Goal: Task Accomplishment & Management: Use online tool/utility

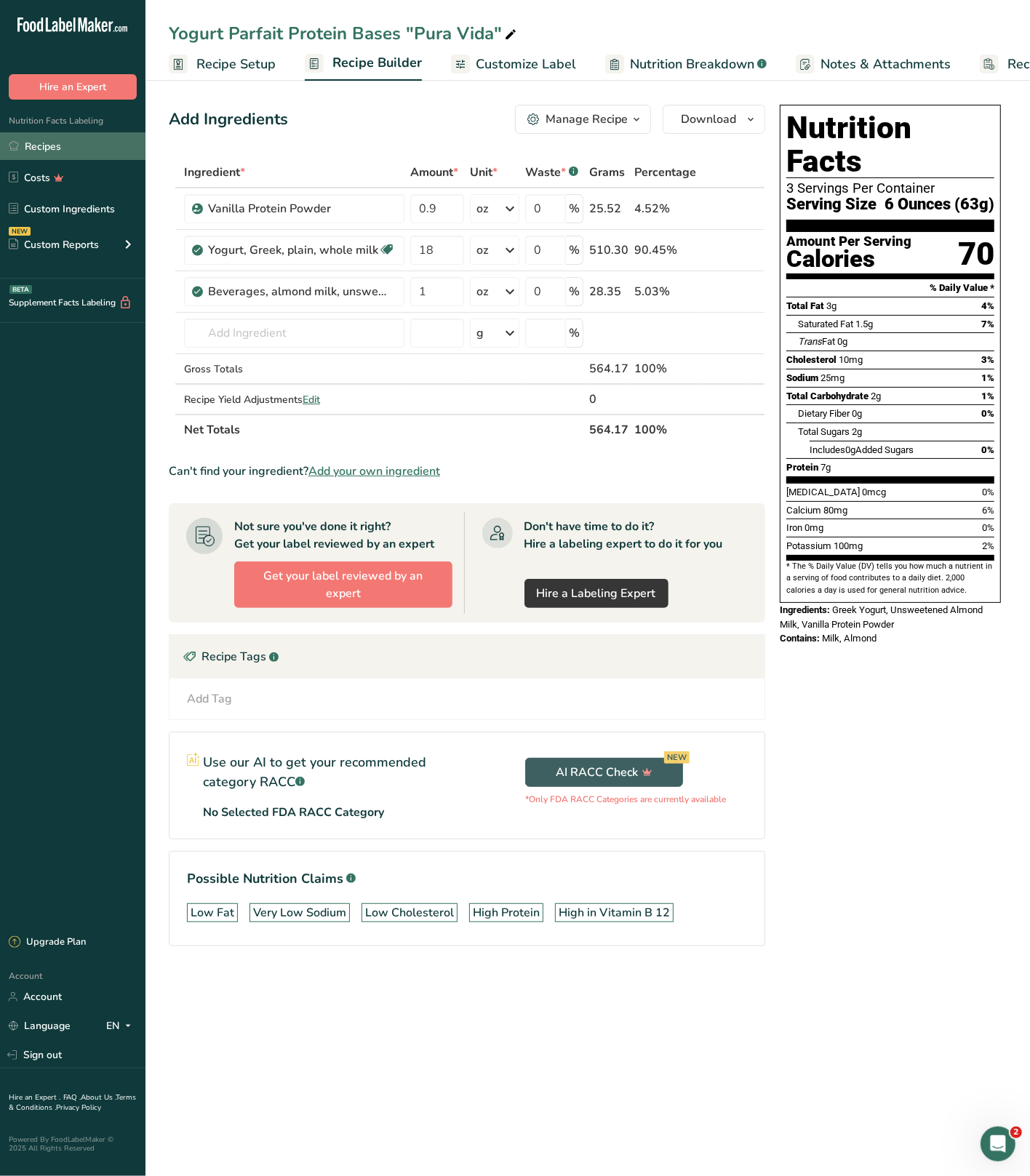
click at [60, 144] on link "Recipes" at bounding box center [73, 146] width 146 height 27
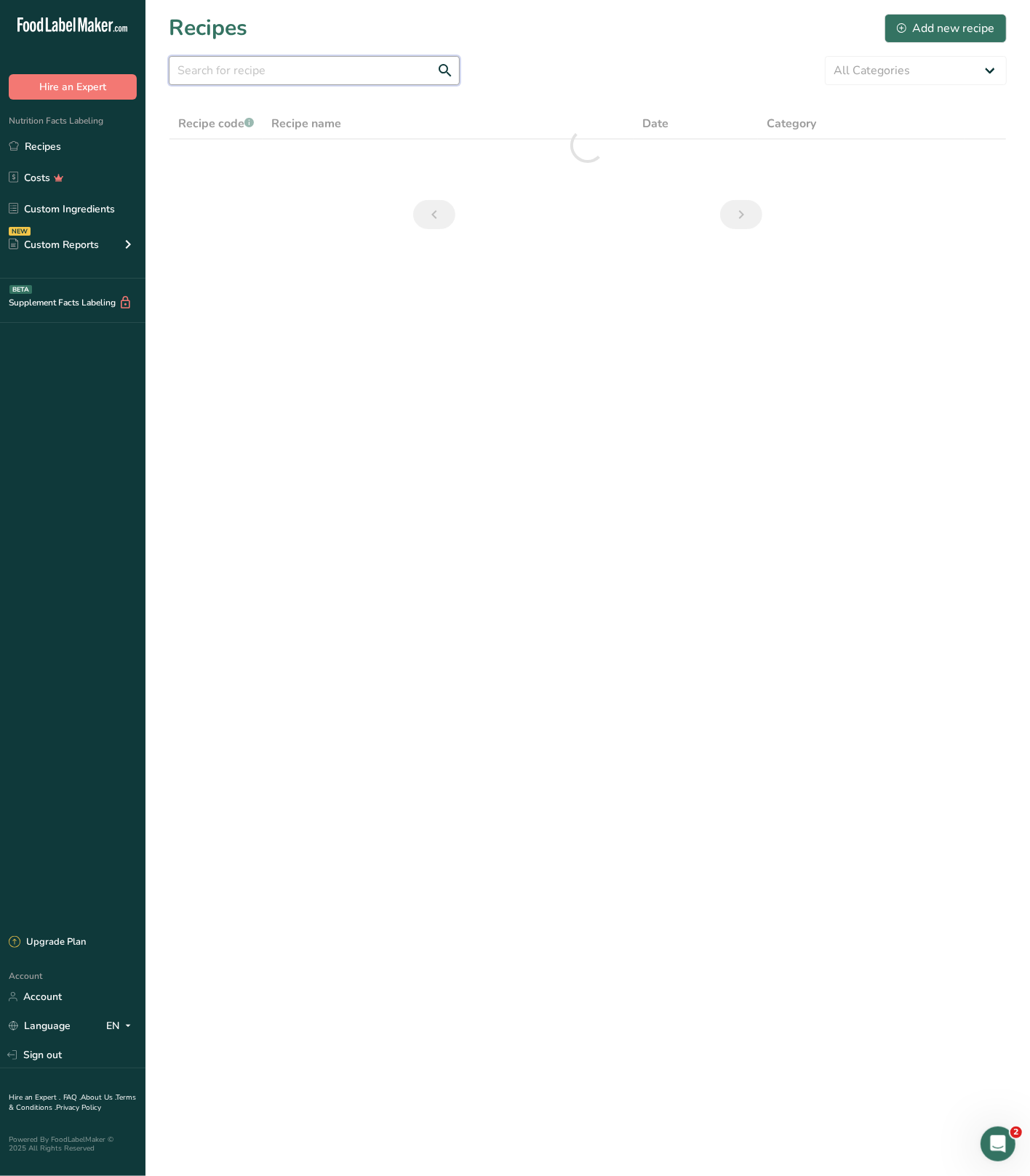
click at [241, 75] on input "text" at bounding box center [314, 70] width 291 height 29
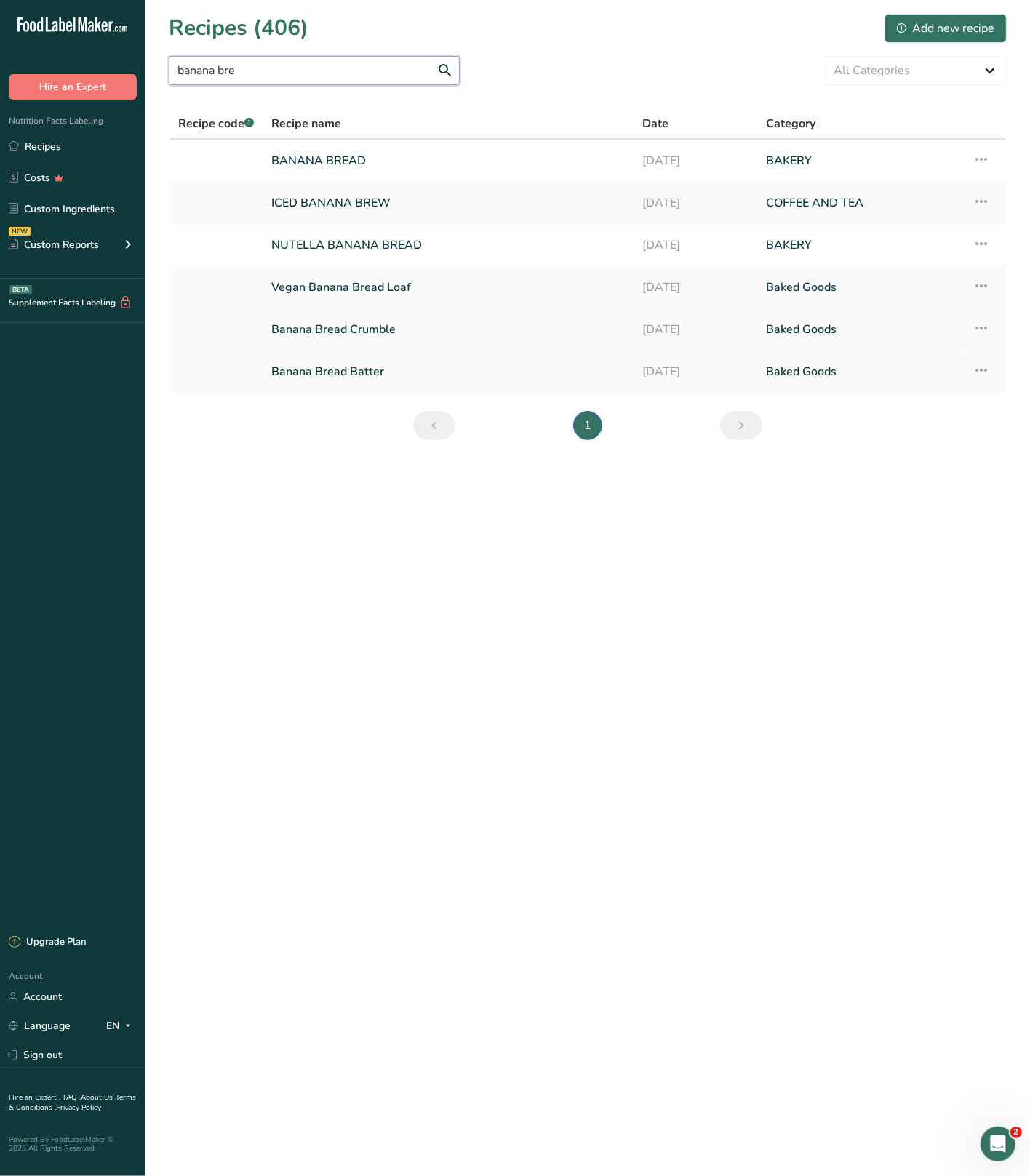
type input "banana bre"
click at [332, 336] on link "Banana Bread Crumble" at bounding box center [448, 329] width 354 height 31
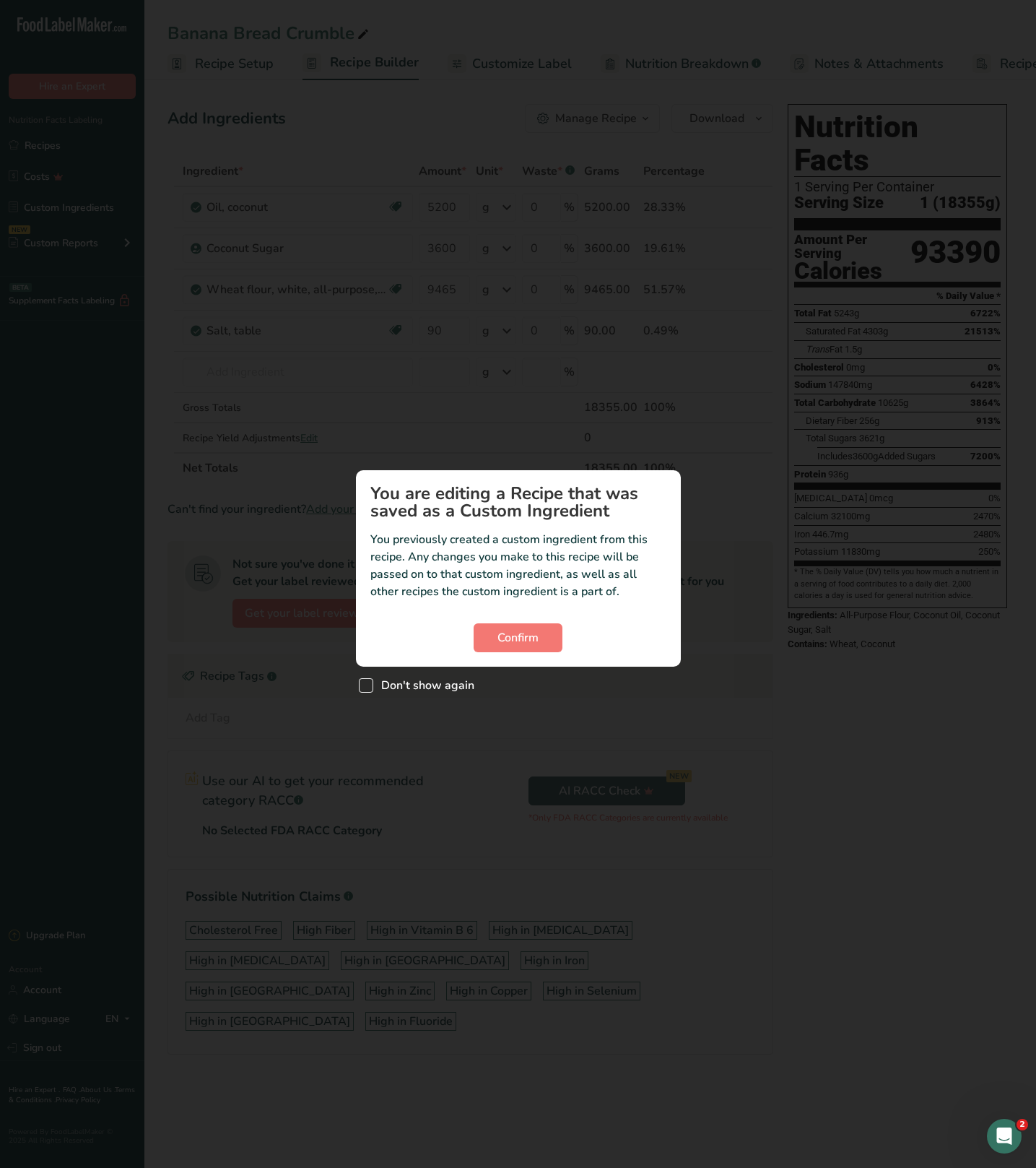
click at [395, 681] on span "Don't show again" at bounding box center [424, 685] width 101 height 15
click at [368, 681] on input "Don't show again" at bounding box center [363, 686] width 9 height 9
checkbox input "true"
click at [525, 637] on span "Confirm" at bounding box center [518, 638] width 41 height 17
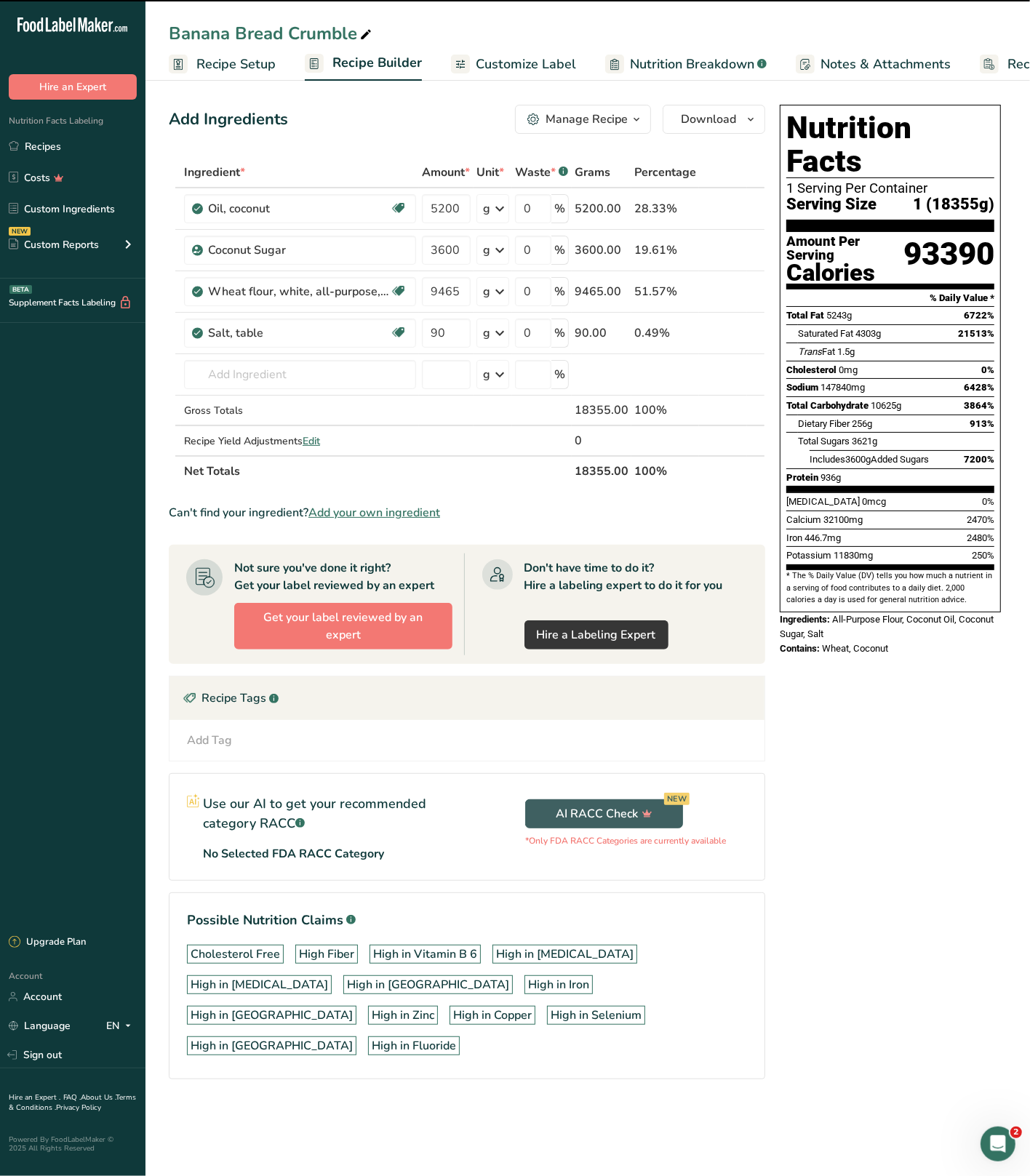
click at [930, 663] on div "Nutrition Facts 1 Serving Per Container Serving Size 1 (18355g) Amount Per Serv…" at bounding box center [890, 612] width 233 height 1027
drag, startPoint x: 459, startPoint y: 208, endPoint x: 387, endPoint y: 202, distance: 72.2
click at [387, 202] on tr "Oil, coconut Dairy free Gluten free Vegan Vegetarian Soy free 5200 g Portions 1…" at bounding box center [466, 209] width 595 height 42
type input "246.4"
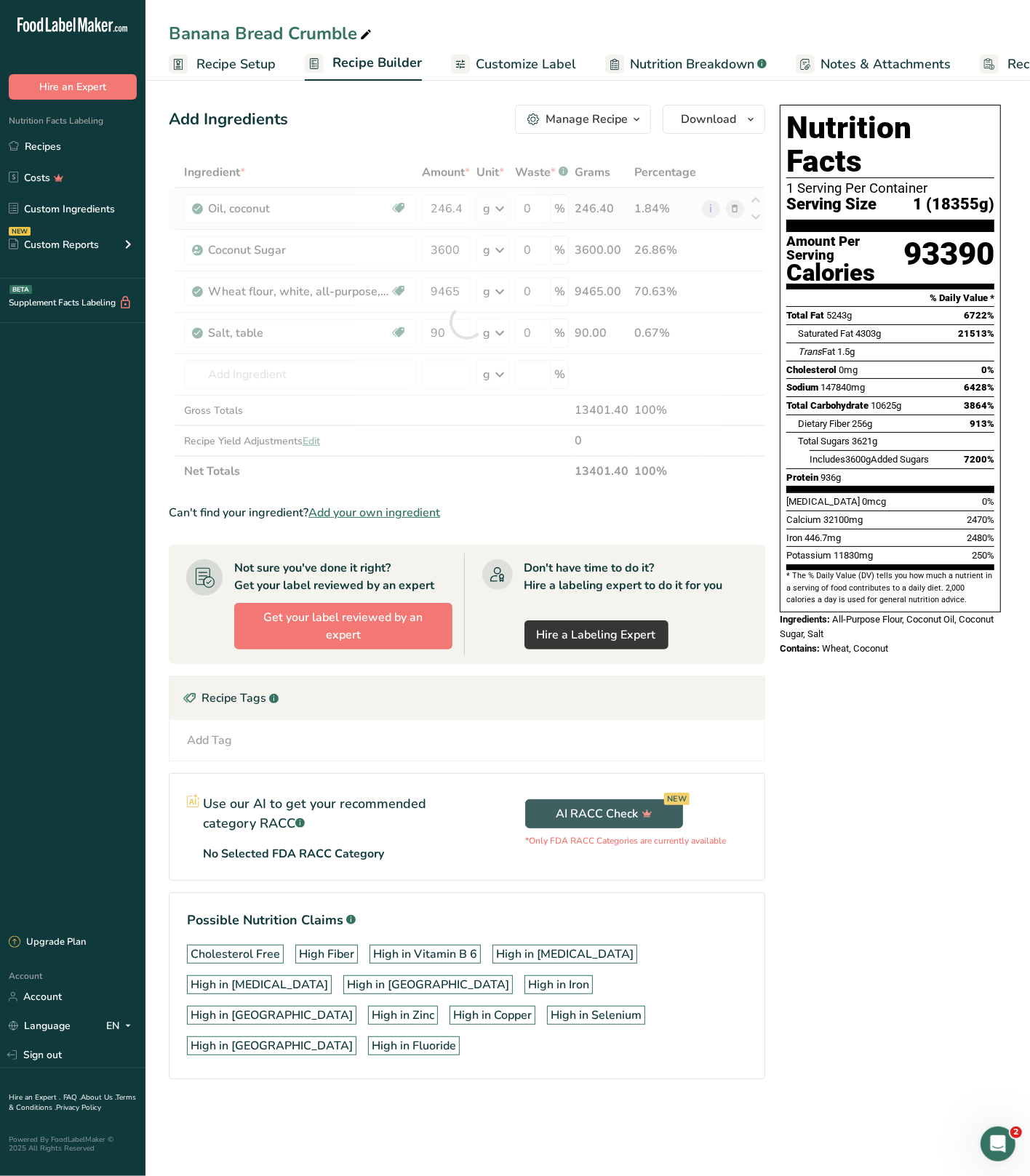
click at [481, 208] on div "Ingredient * Amount * Unit * Waste * .a-a{fill:#347362;}.b-a{fill:#fff;} Grams …" at bounding box center [466, 321] width 597 height 329
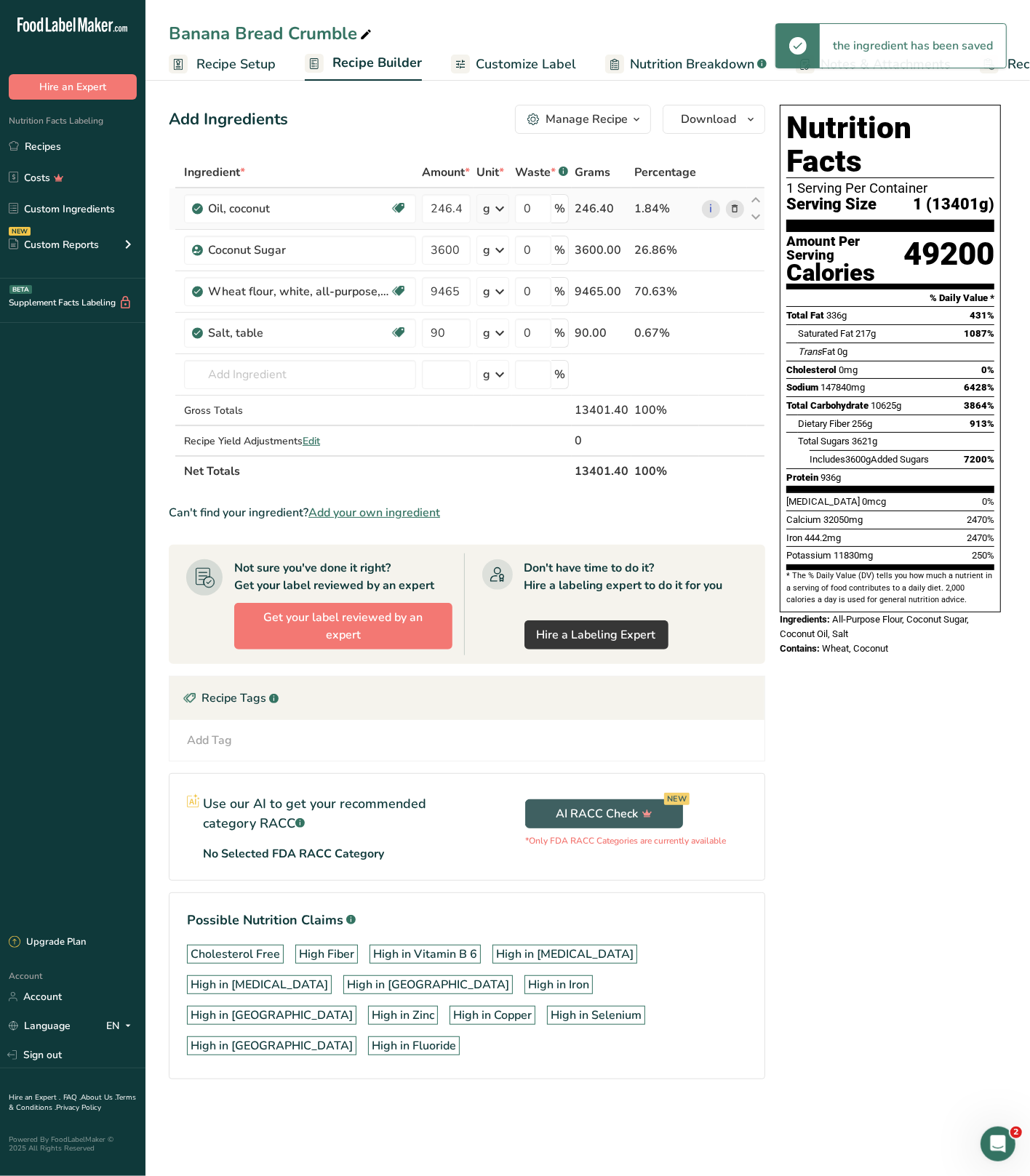
click at [498, 205] on icon at bounding box center [499, 209] width 17 height 26
click at [526, 495] on div "fl oz" at bounding box center [546, 498] width 111 height 15
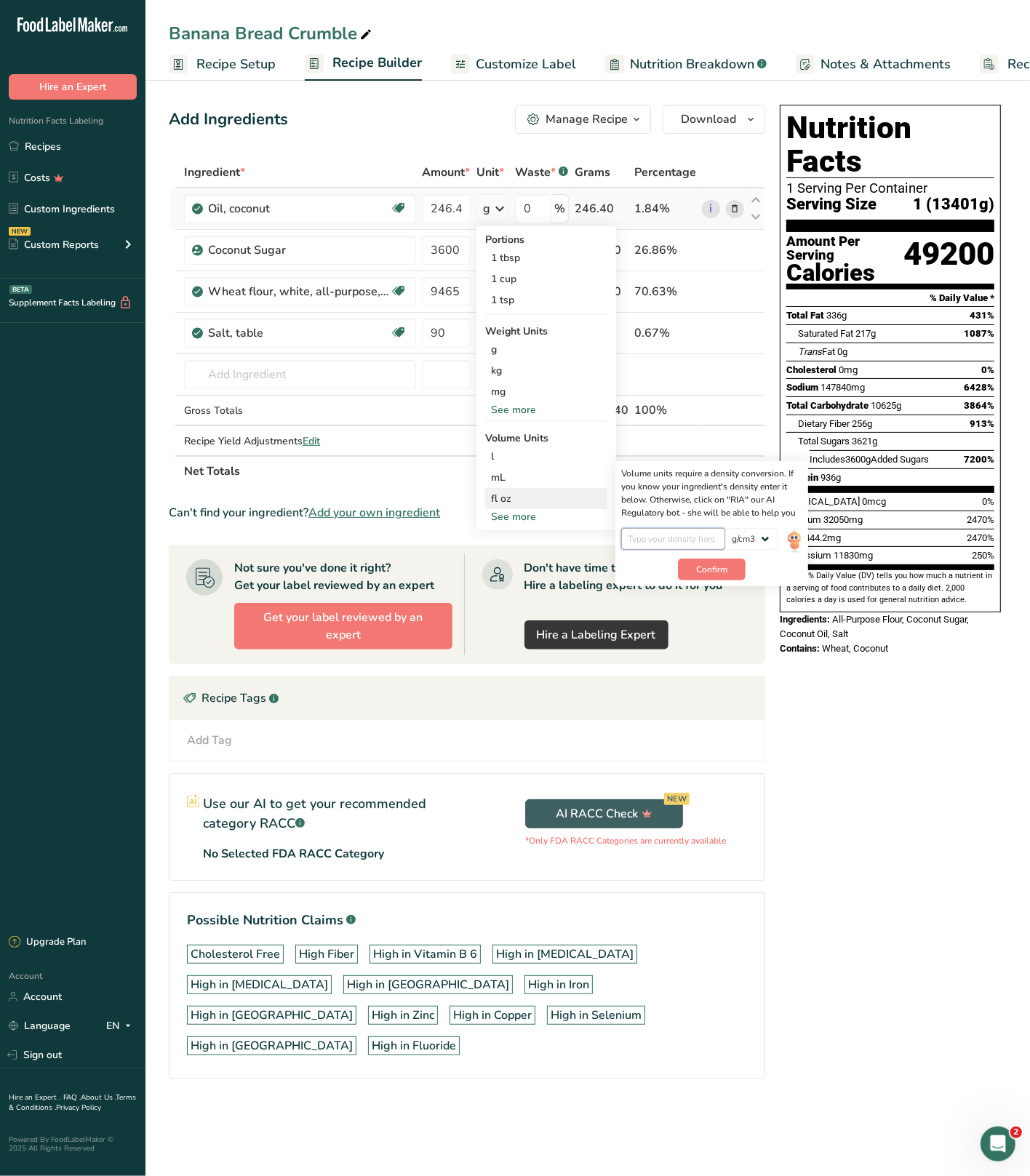
click at [675, 529] on input "number" at bounding box center [673, 539] width 104 height 22
type input "0.918"
click at [721, 572] on span "Confirm" at bounding box center [712, 569] width 31 height 13
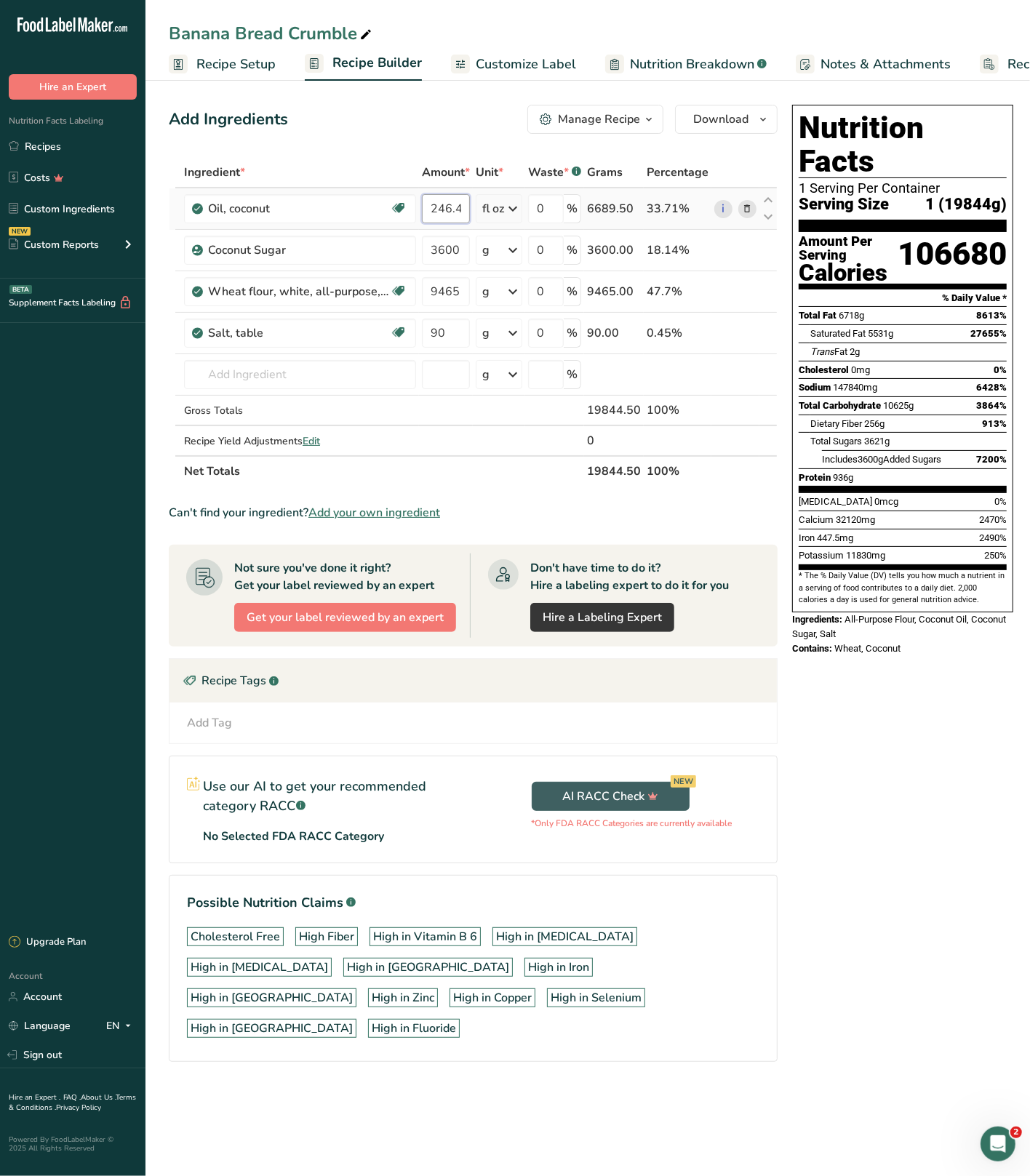
click at [448, 210] on input "246.4" at bounding box center [445, 209] width 48 height 29
click at [444, 250] on div "Ingredient * Amount * Unit * Waste * .a-a{fill:#347362;}.b-a{fill:#fff;} Grams …" at bounding box center [473, 321] width 609 height 329
click at [248, 365] on div "Ingredient * Amount * Unit * Waste * .a-a{fill:#347362;}.b-a{fill:#fff;} Grams …" at bounding box center [473, 321] width 609 height 329
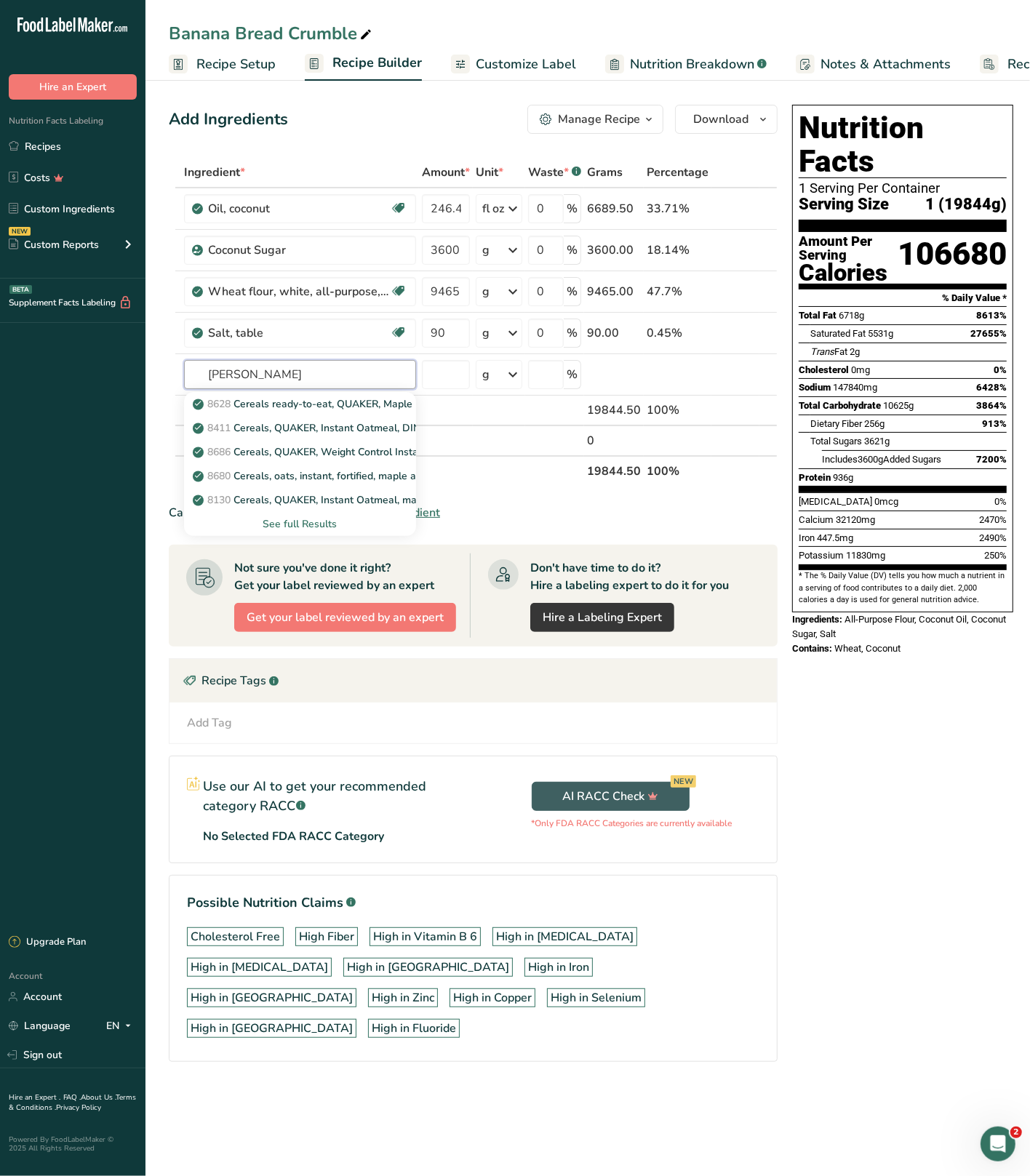
drag, startPoint x: 246, startPoint y: 379, endPoint x: 100, endPoint y: 376, distance: 146.0
click at [100, 376] on div ".a-20{fill:#fff;} Hire an Expert Nutrition Facts Labeling Recipes Costs Custom …" at bounding box center [515, 588] width 1030 height 1176
type input "sugar"
click at [321, 523] on div "See full Results" at bounding box center [300, 524] width 209 height 15
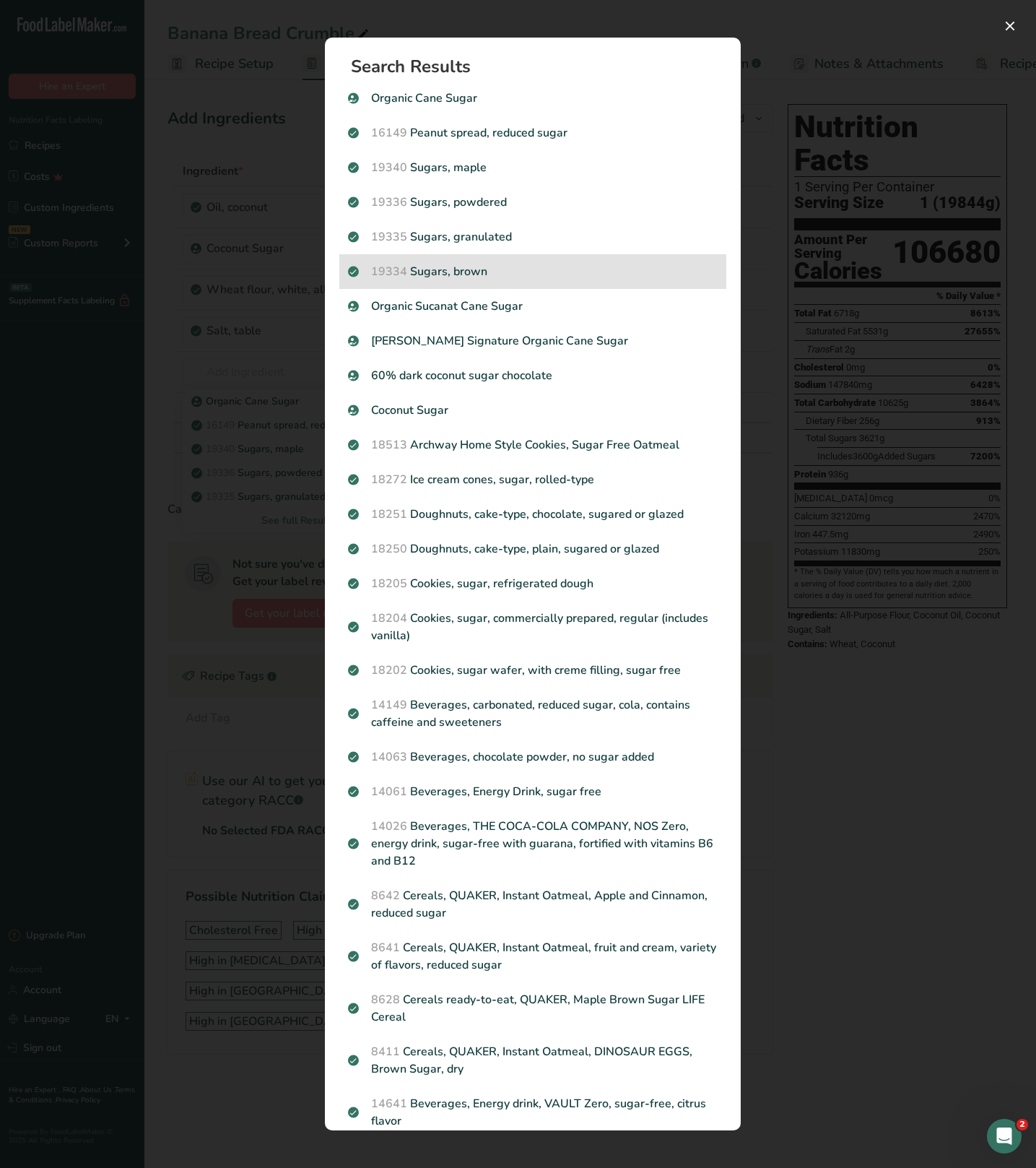
click at [514, 278] on p "19334 Sugars, brown" at bounding box center [532, 272] width 370 height 17
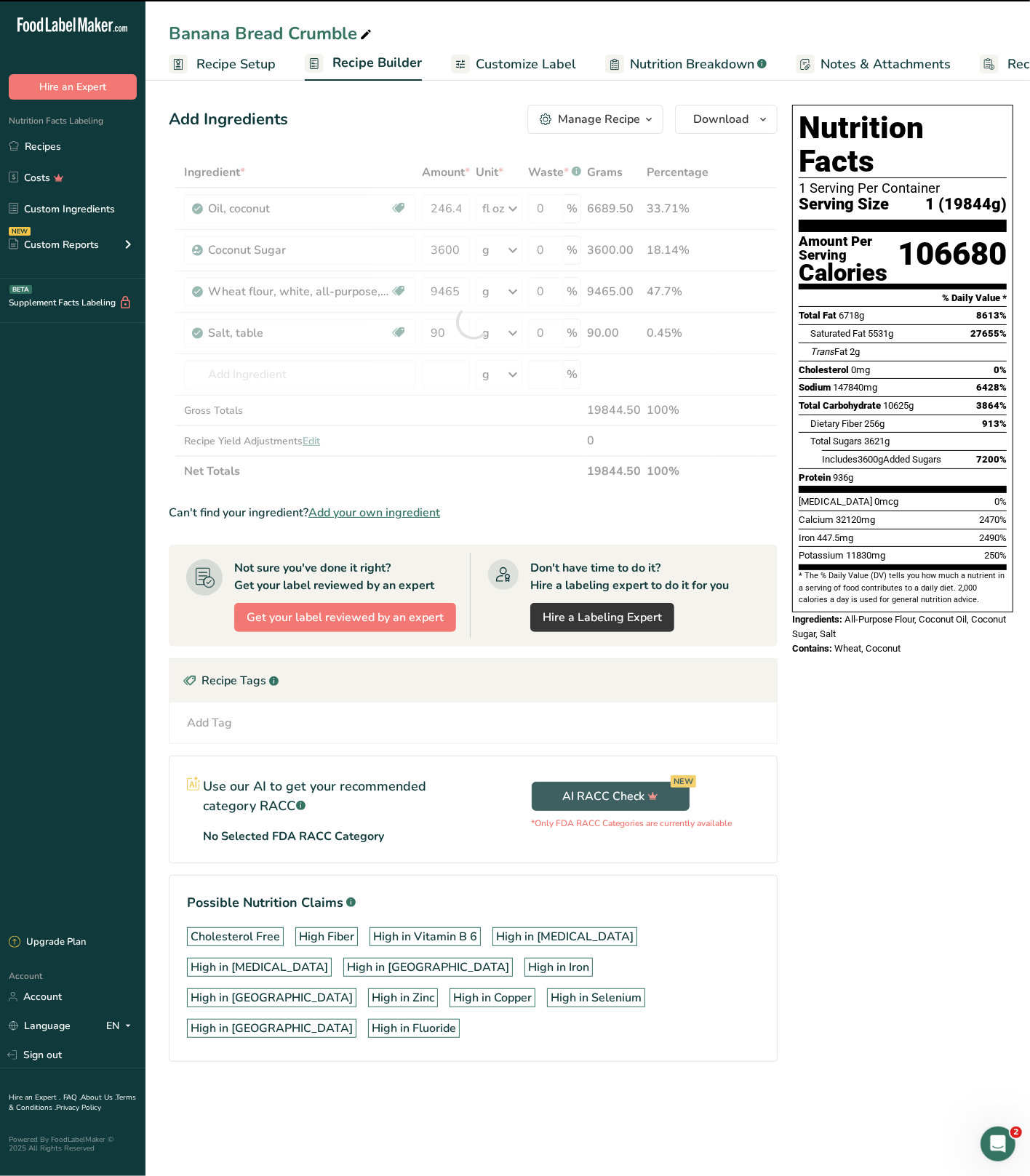
type input "0"
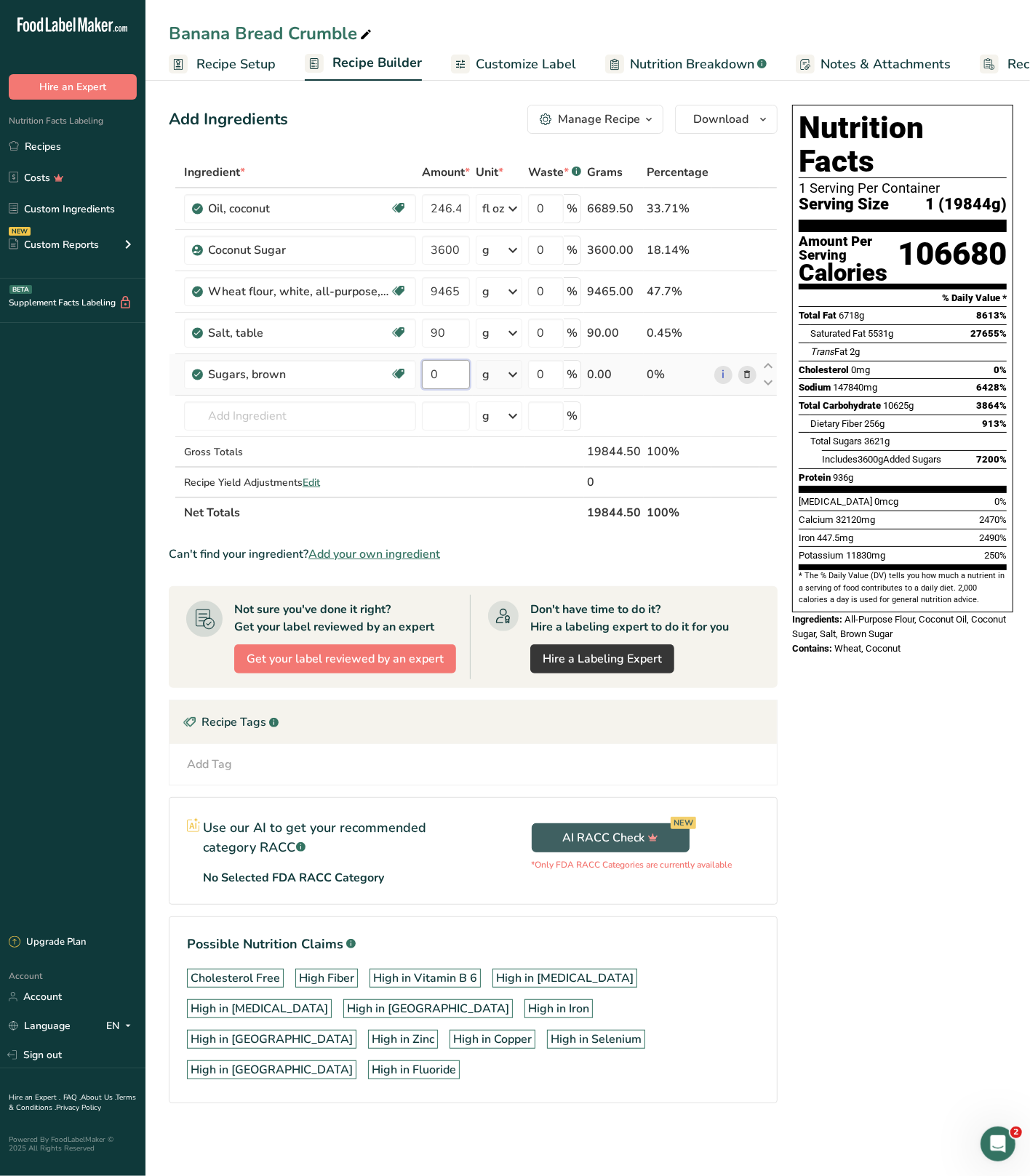
drag, startPoint x: 448, startPoint y: 378, endPoint x: 421, endPoint y: 375, distance: 27.2
click at [422, 375] on input "0" at bounding box center [445, 374] width 48 height 29
type input "3600"
click at [927, 710] on div "Nutrition Facts 1 Serving Per Container Serving Size 1 (19844g) Amount Per Serv…" at bounding box center [902, 624] width 233 height 1051
click at [747, 250] on icon at bounding box center [747, 250] width 10 height 15
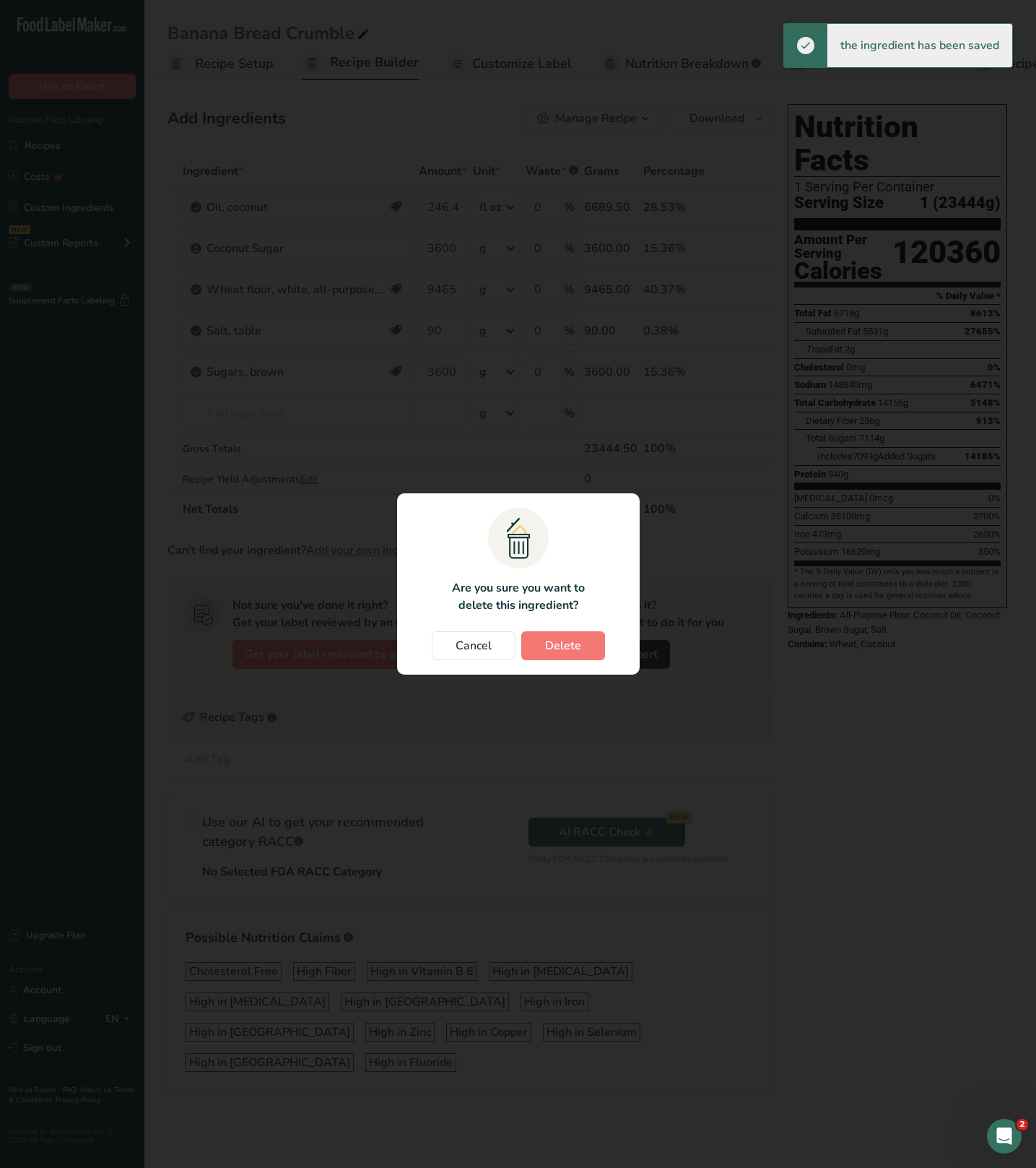
click at [578, 629] on section ".a{fill:#f5f3ed;}.b,.e{fill:#0f393a;}.c{fill:none;}.d{fill:#f2c549;}.e{stroke:r…" at bounding box center [518, 584] width 243 height 181
click at [577, 641] on span "Delete" at bounding box center [563, 646] width 36 height 17
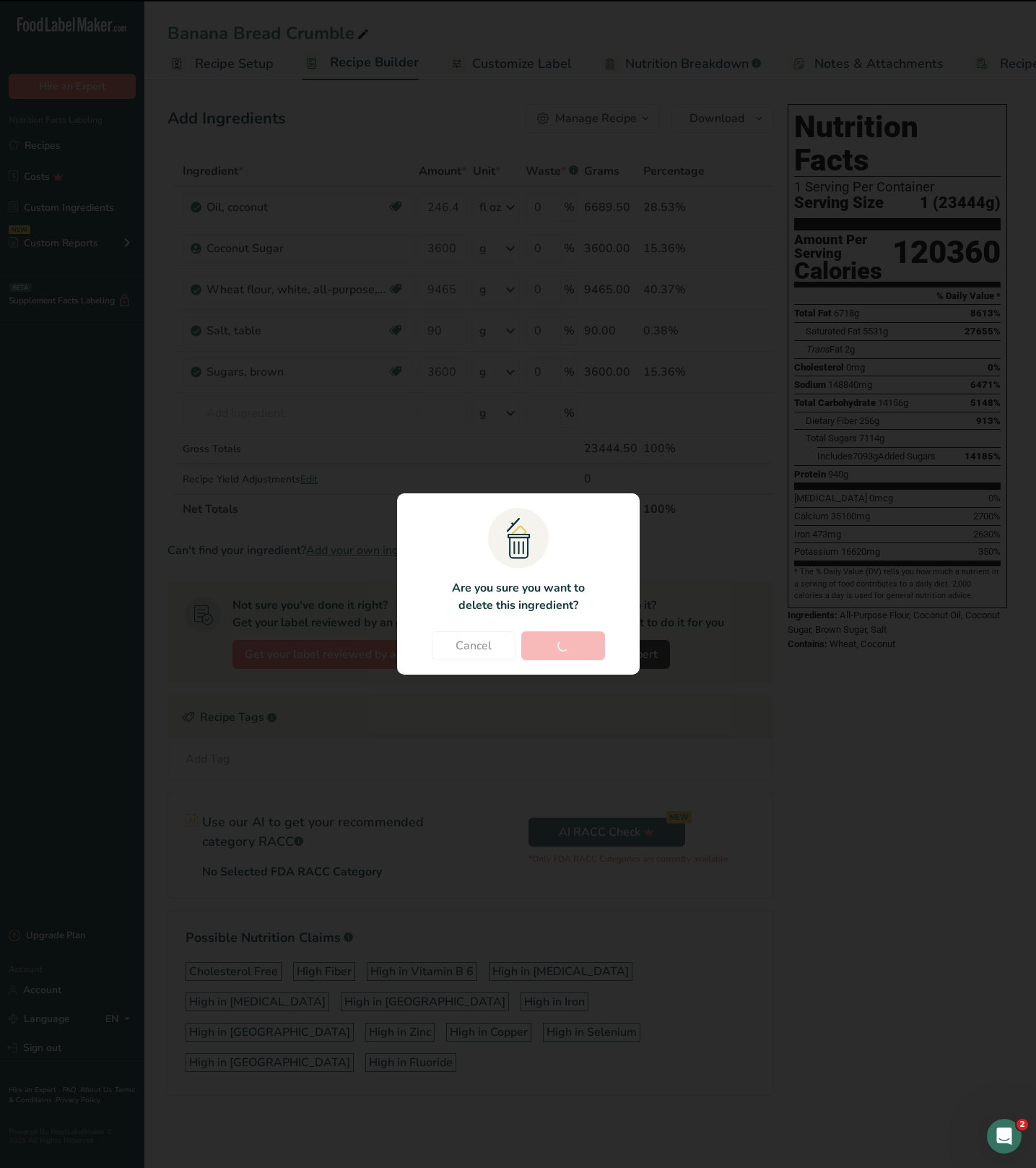
type input "9465"
type input "90"
type input "3600"
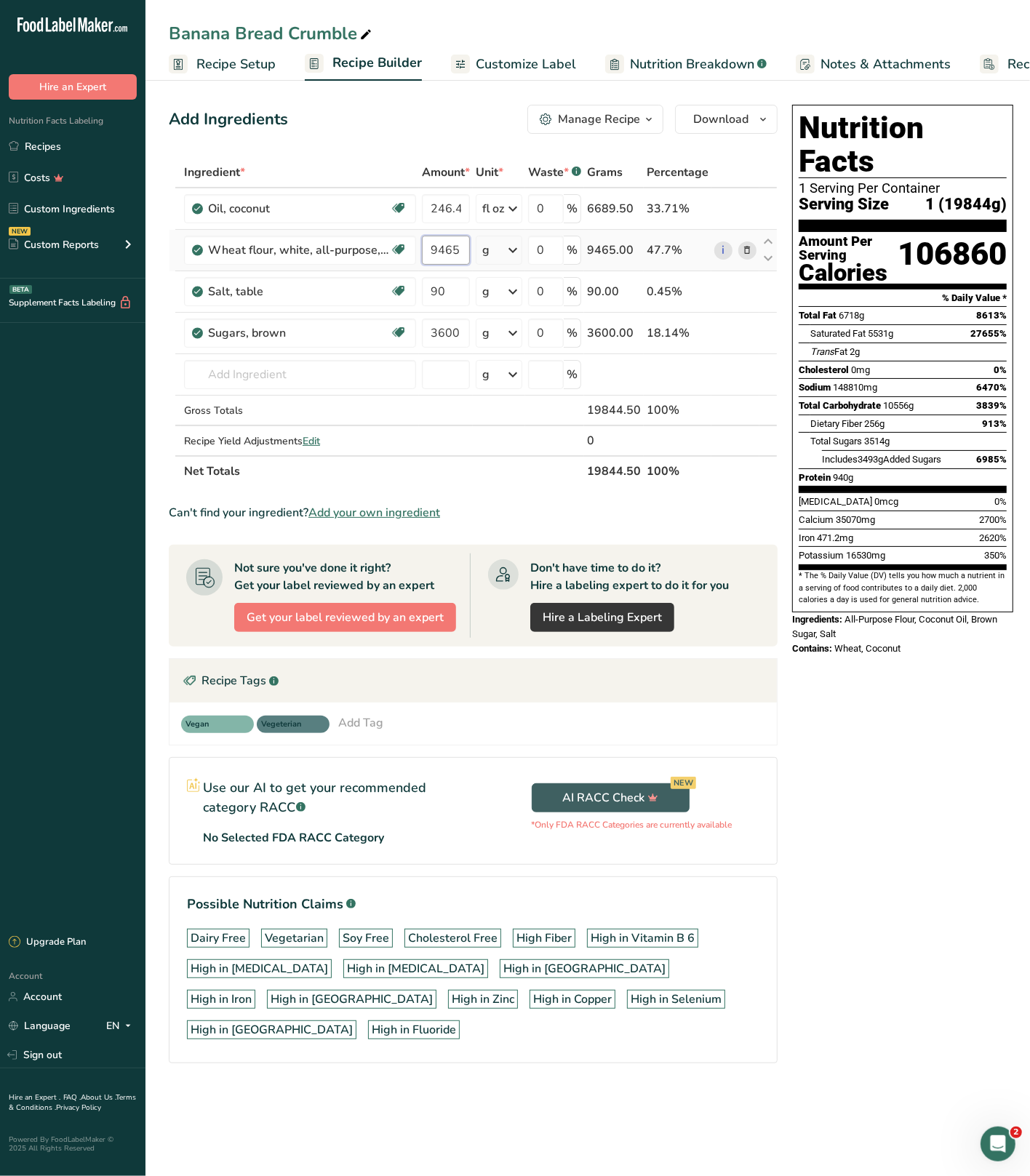
click at [438, 256] on input "9465" at bounding box center [445, 250] width 48 height 29
type input "8465"
click at [949, 691] on div "Nutrition Facts 1 Serving Per Container Serving Size 1 (19844g) Amount Per Serv…" at bounding box center [902, 604] width 233 height 1011
click at [56, 151] on link "Recipes" at bounding box center [73, 146] width 146 height 27
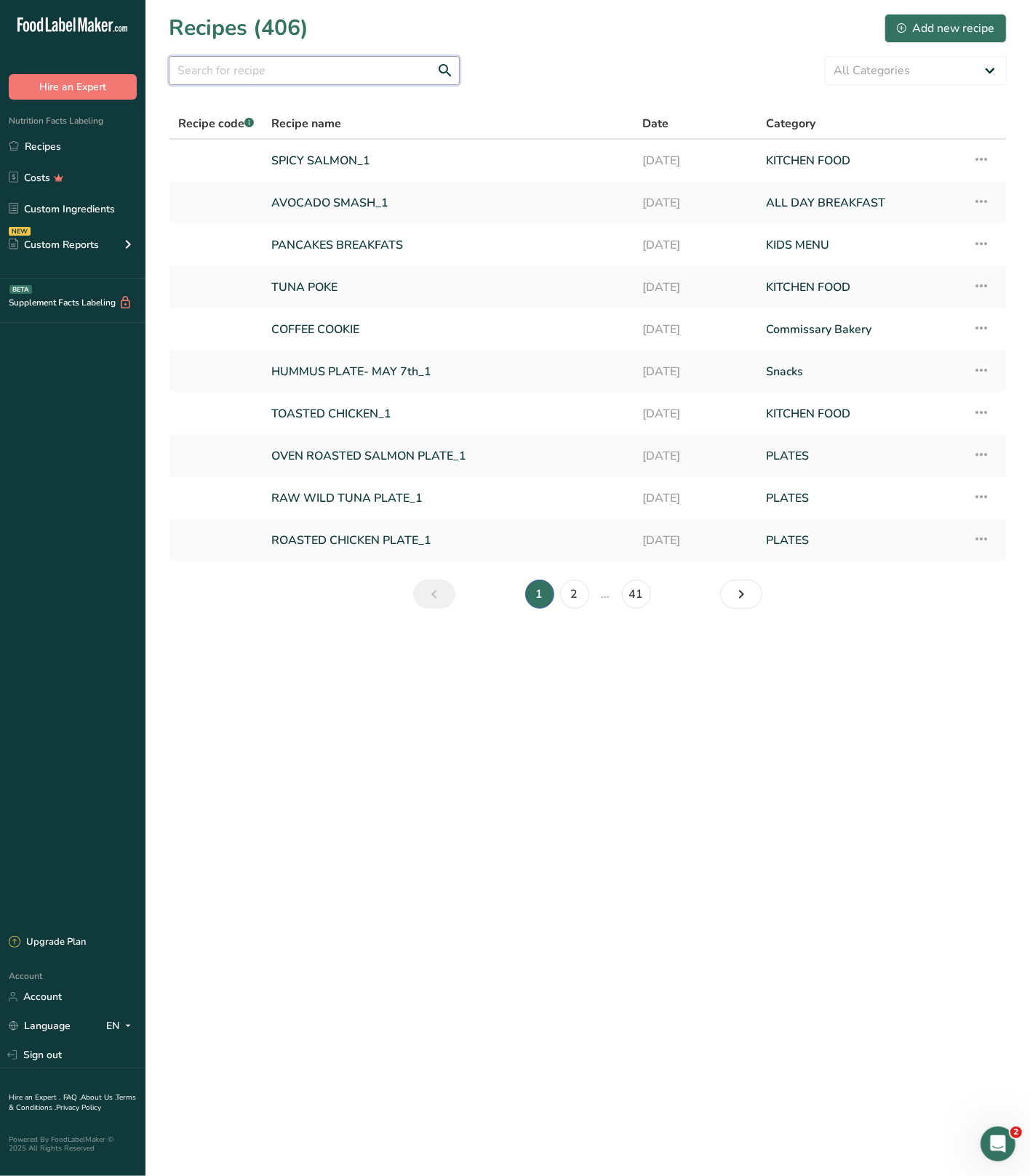
click at [303, 74] on input "text" at bounding box center [314, 70] width 291 height 29
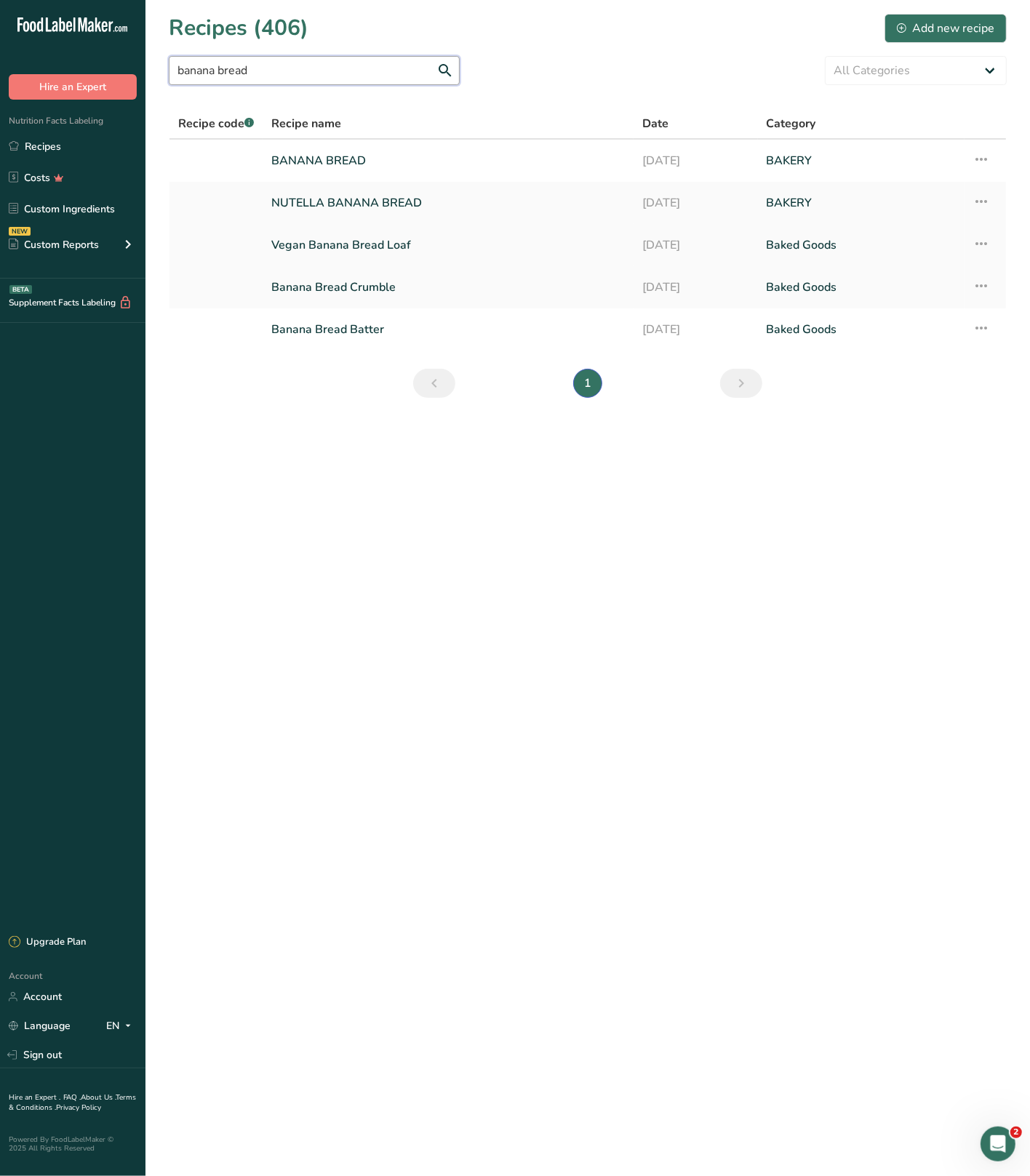
type input "banana bread"
click at [359, 246] on link "Vegan Banana Bread Loaf" at bounding box center [448, 245] width 354 height 31
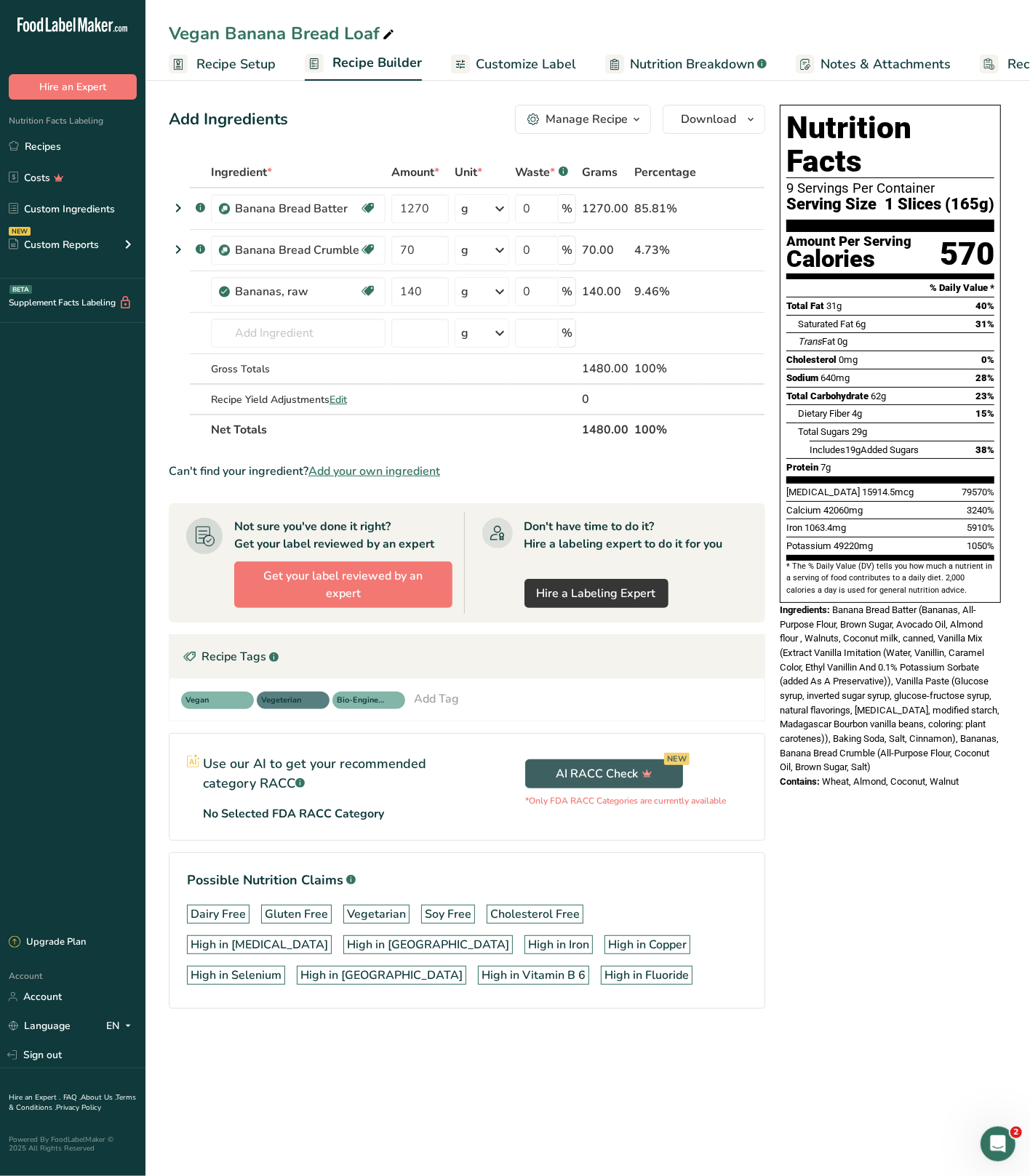
click at [890, 984] on div "Nutrition Facts 9 Servings Per Container Serving Size 1 Slices (165g) Amount Pe…" at bounding box center [890, 577] width 233 height 956
click at [731, 124] on span "Download" at bounding box center [708, 119] width 56 height 17
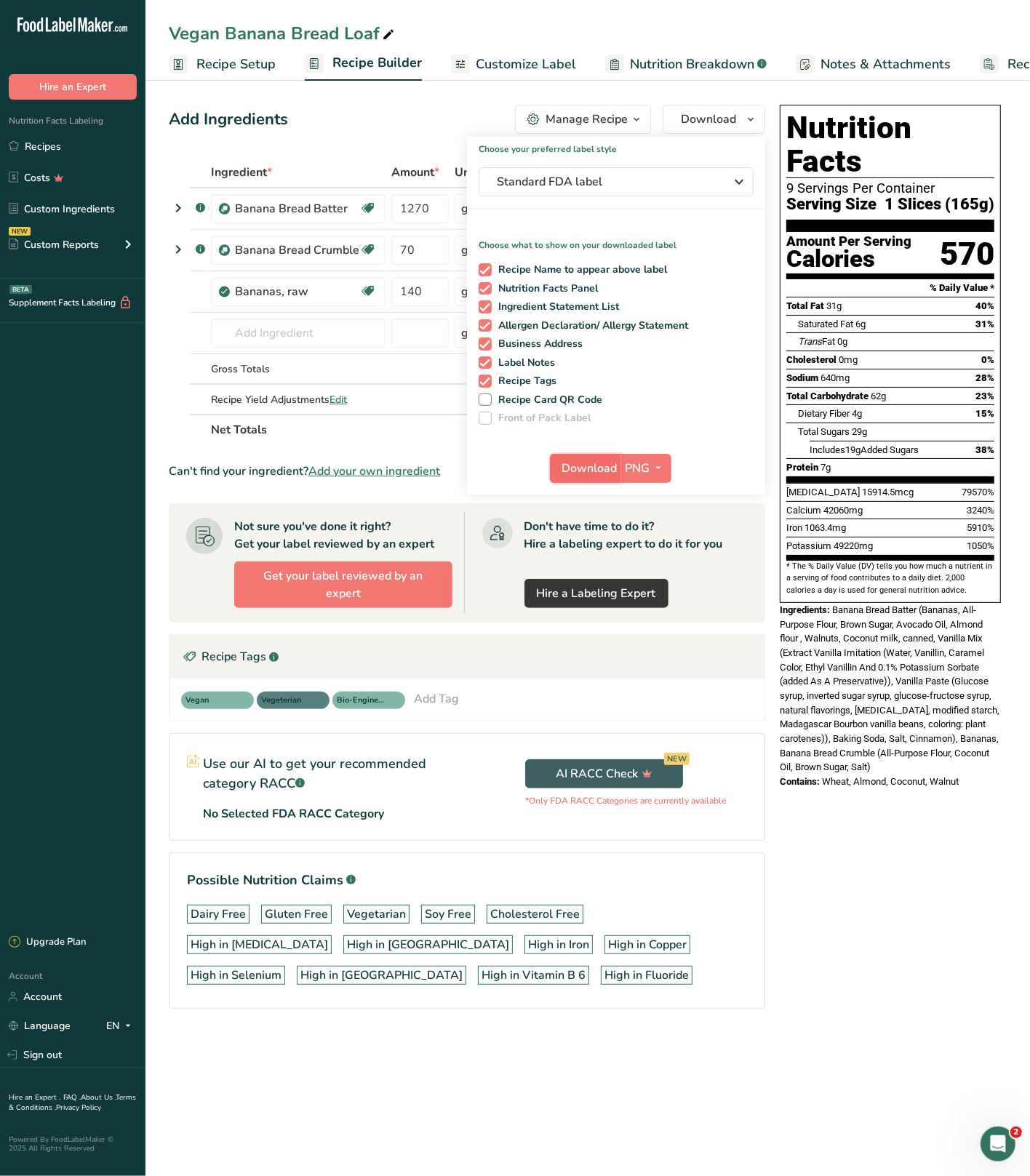
click at [577, 466] on span "Download" at bounding box center [589, 468] width 56 height 17
click at [68, 136] on link "Recipes" at bounding box center [73, 146] width 146 height 27
click at [66, 137] on link "Recipes" at bounding box center [73, 146] width 146 height 27
